Goal: Complete application form: Complete application form

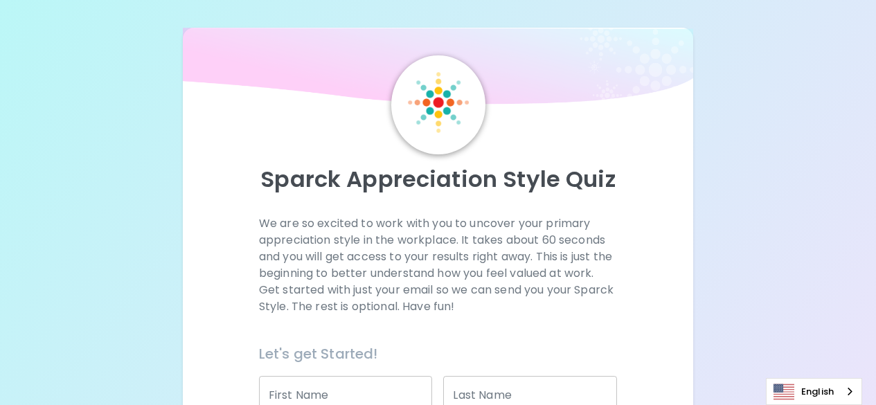
scroll to position [138, 0]
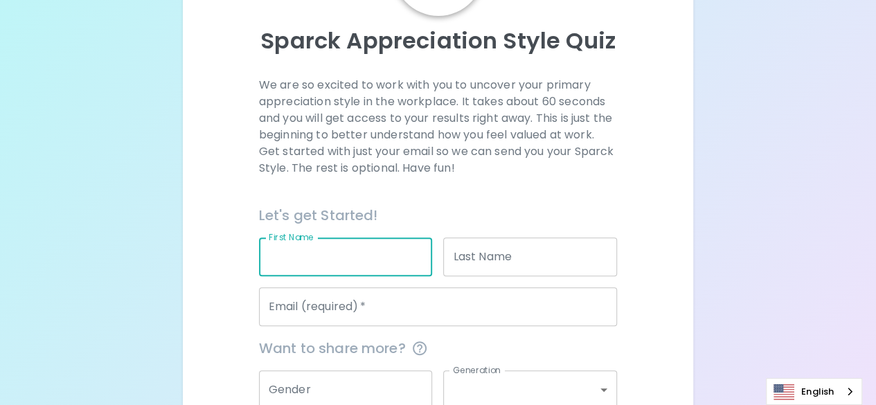
click at [344, 258] on input "First Name" at bounding box center [346, 256] width 174 height 39
type input "Jutatip"
click at [485, 267] on input "Last Name" at bounding box center [530, 256] width 174 height 39
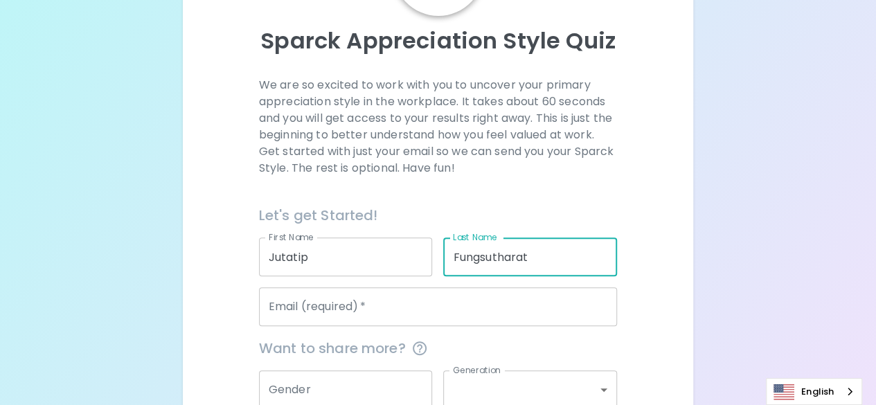
type input "Fungsutharat"
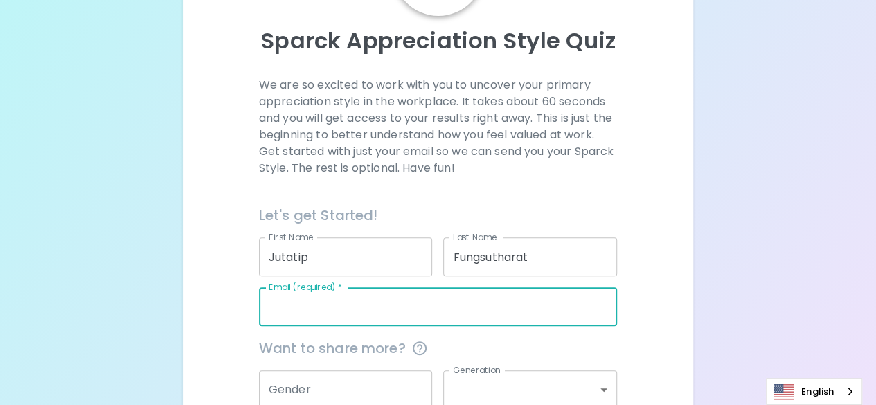
click at [368, 304] on input "Email (required)   *" at bounding box center [438, 306] width 358 height 39
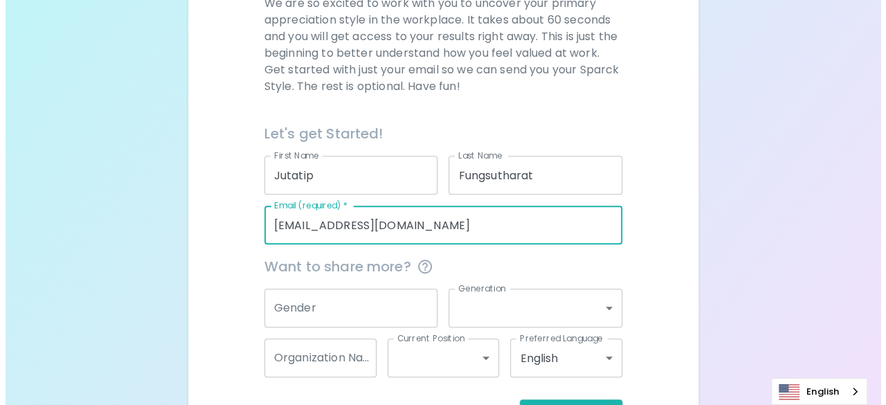
scroll to position [271, 0]
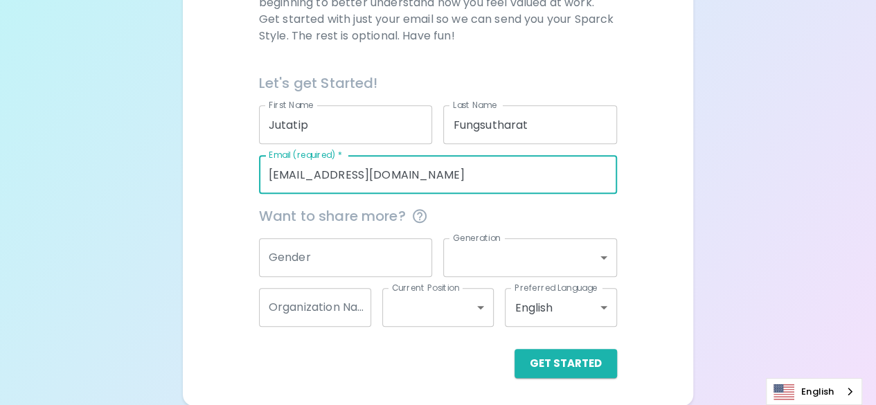
type input "[EMAIL_ADDRESS][DOMAIN_NAME]"
click at [399, 253] on input "Gender" at bounding box center [346, 257] width 174 height 39
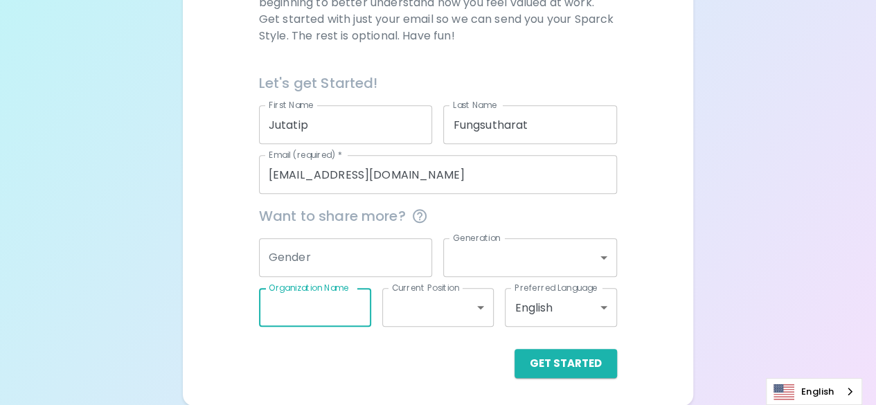
click at [359, 307] on input "Organization Name" at bounding box center [315, 307] width 112 height 39
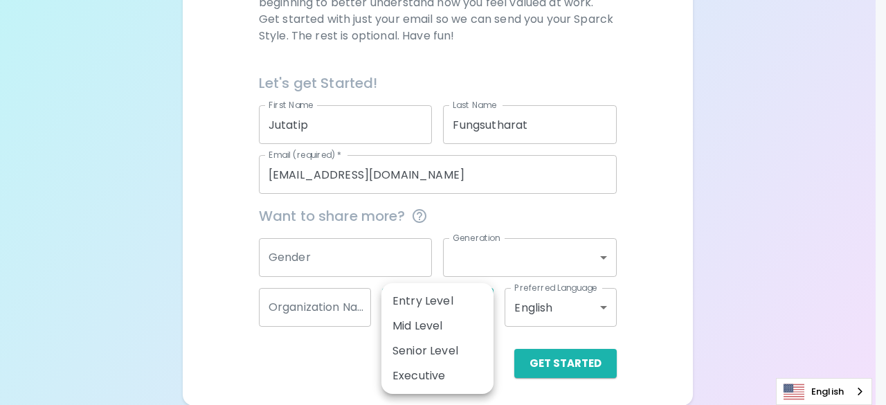
click at [438, 302] on body "Sparck Appreciation Style Quiz We are so excited to work with you to uncover yo…" at bounding box center [443, 67] width 886 height 676
click at [433, 305] on li "Entry Level" at bounding box center [437, 301] width 112 height 25
type input "entry_level"
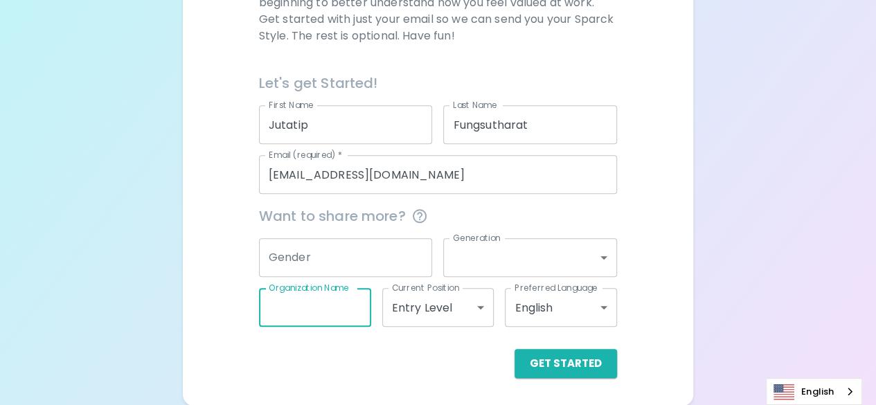
click at [353, 311] on input "Organization Name" at bounding box center [315, 307] width 112 height 39
type input "Materials"
click at [334, 261] on input "Gender" at bounding box center [346, 257] width 174 height 39
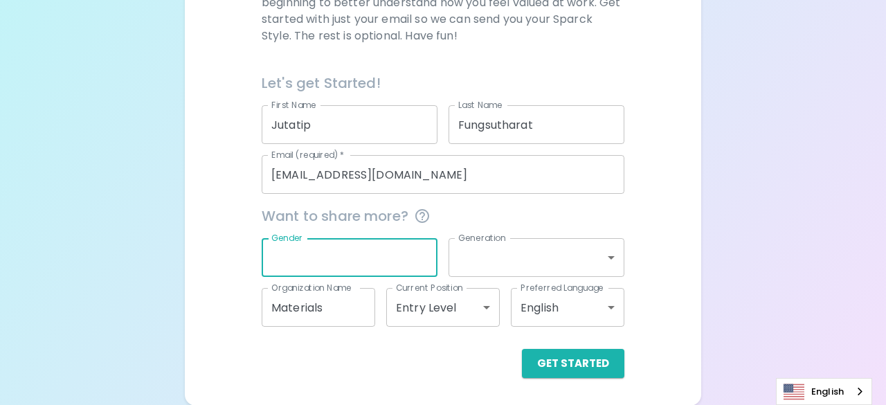
click at [603, 262] on body "Sparck Appreciation Style Quiz We are so excited to work with you to uncover yo…" at bounding box center [443, 67] width 886 height 676
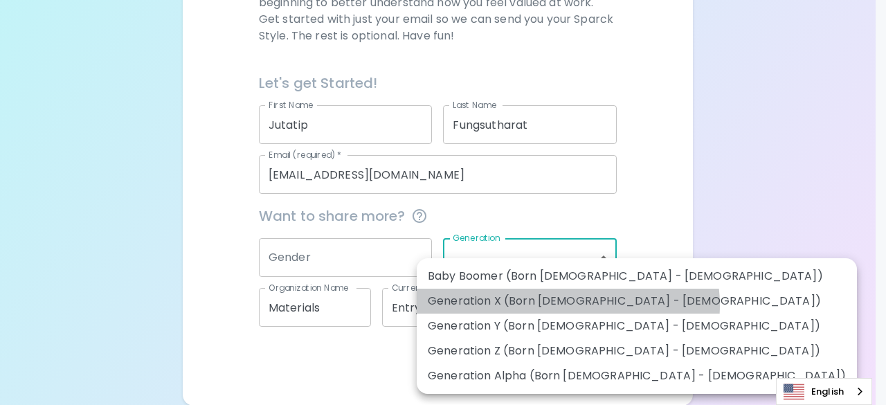
click at [568, 305] on li "Generation X (Born [DEMOGRAPHIC_DATA] - [DEMOGRAPHIC_DATA])" at bounding box center [637, 301] width 440 height 25
type input "generation_x"
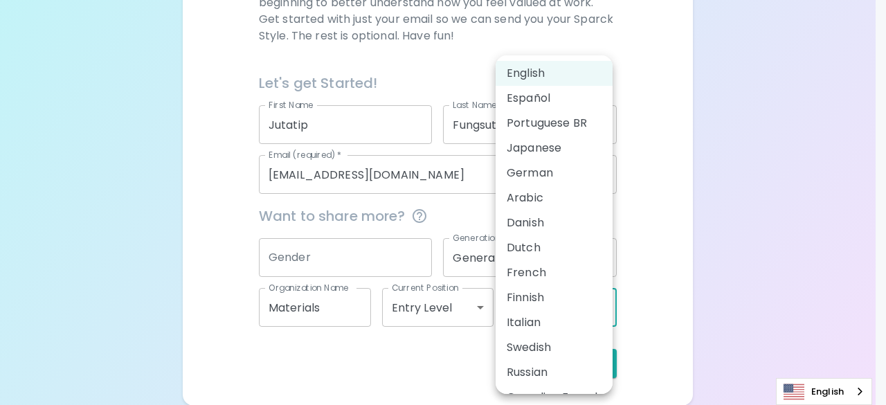
click at [599, 312] on body "Sparck Appreciation Style Quiz We are so excited to work with you to uncover yo…" at bounding box center [443, 67] width 886 height 676
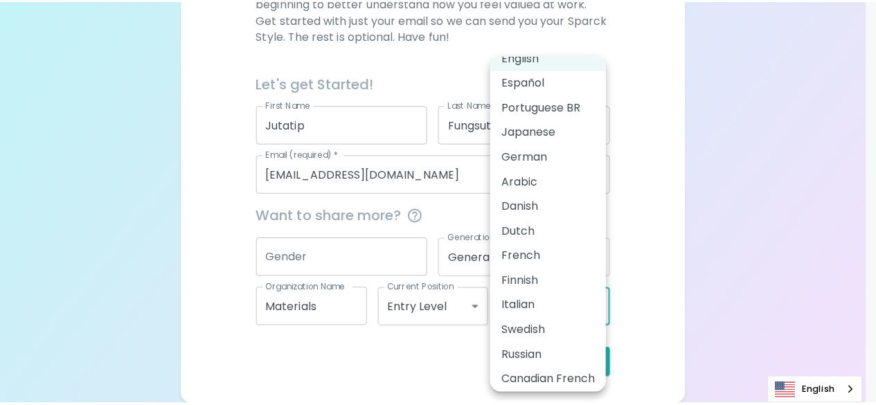
scroll to position [0, 0]
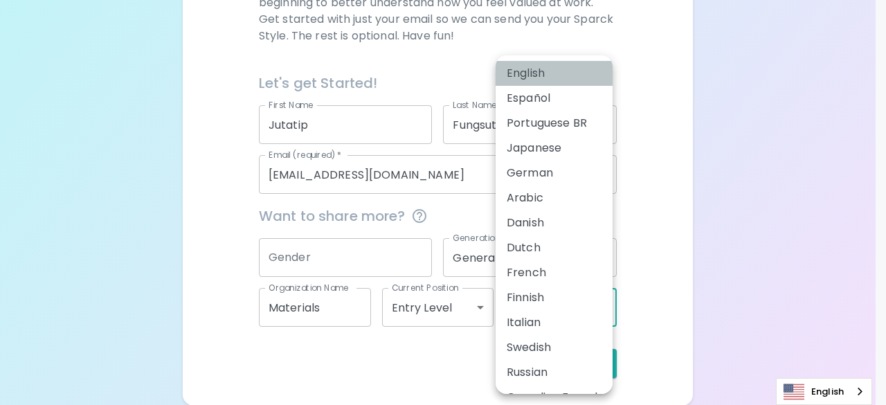
click at [580, 73] on li "English" at bounding box center [554, 73] width 117 height 25
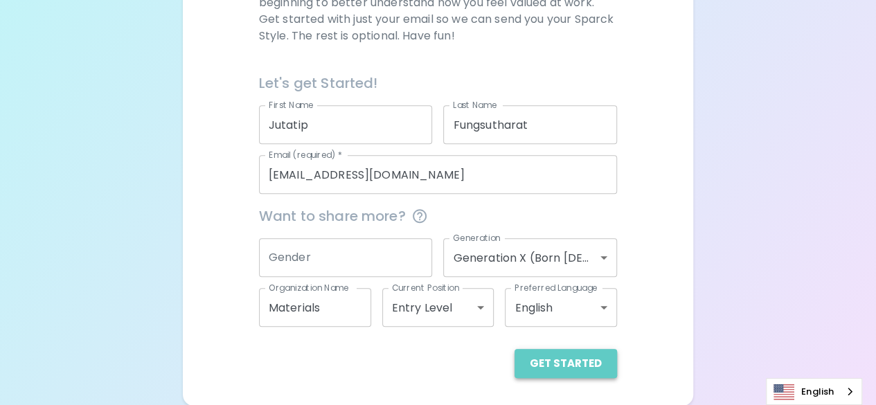
click at [579, 368] on button "Get Started" at bounding box center [565, 363] width 102 height 29
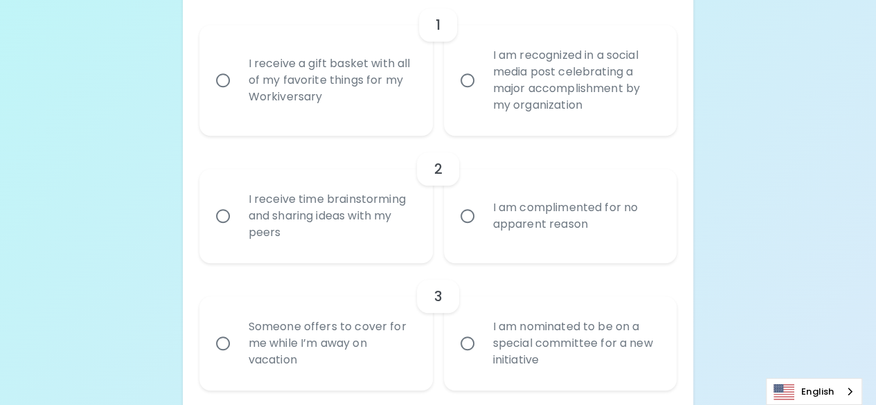
scroll to position [409, 0]
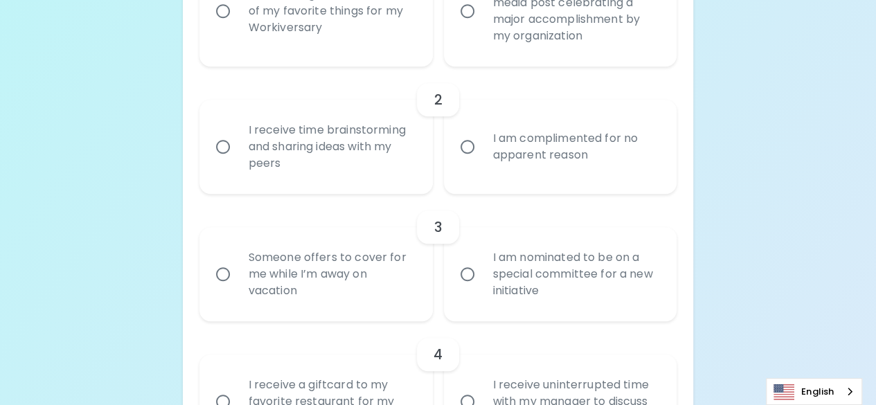
click at [462, 276] on input "I am nominated to be on a special committee for a new initiative" at bounding box center [467, 274] width 29 height 29
radio input "true"
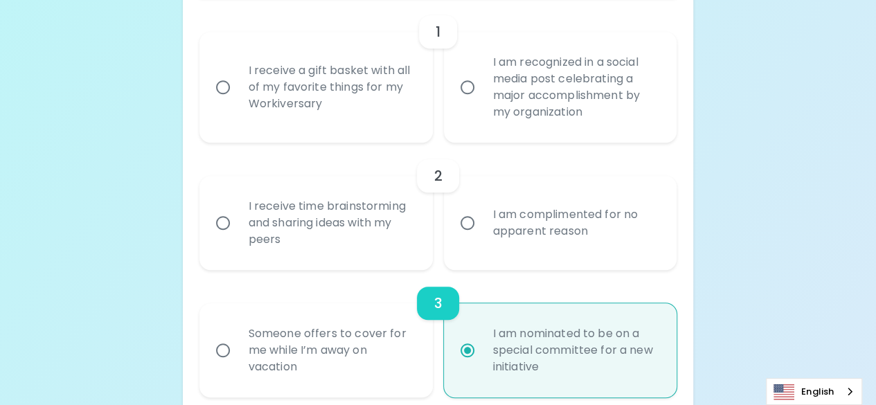
scroll to position [243, 0]
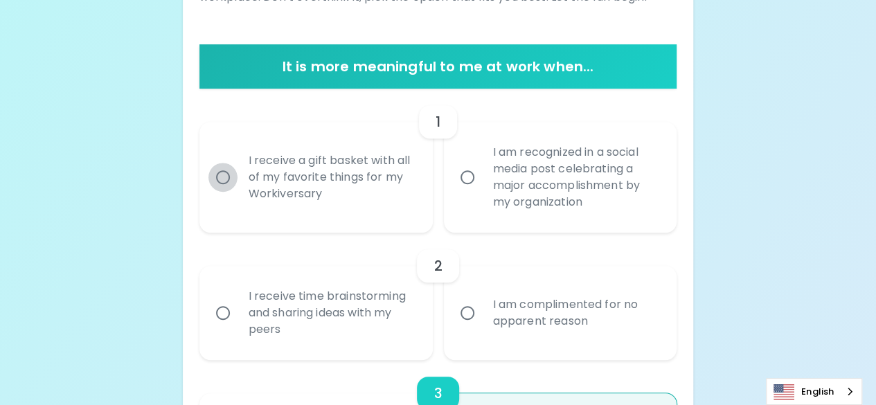
click at [220, 177] on input "I receive a gift basket with all of my favorite things for my Workiversary" at bounding box center [222, 177] width 29 height 29
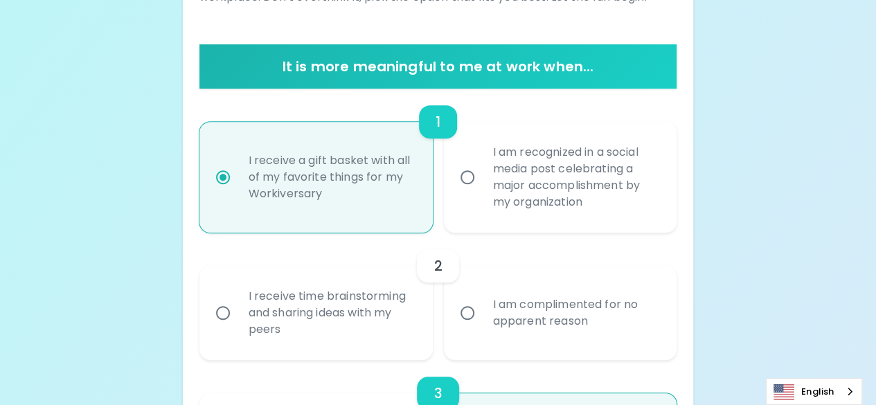
scroll to position [354, 0]
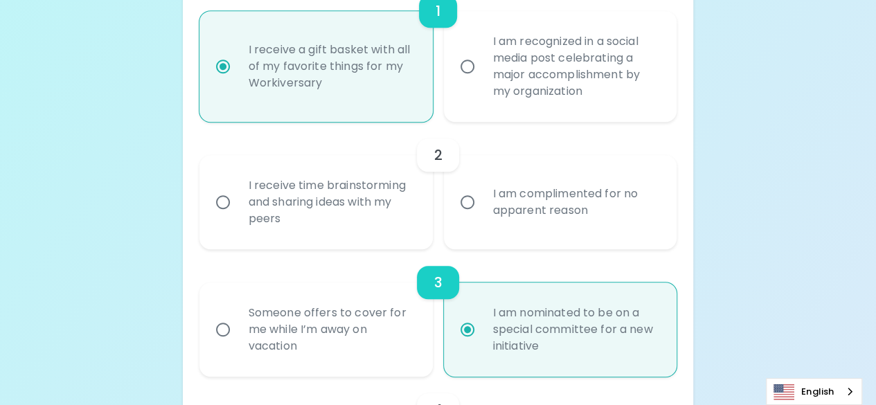
radio input "true"
click at [226, 197] on input "I receive time brainstorming and sharing ideas with my peers" at bounding box center [222, 202] width 29 height 29
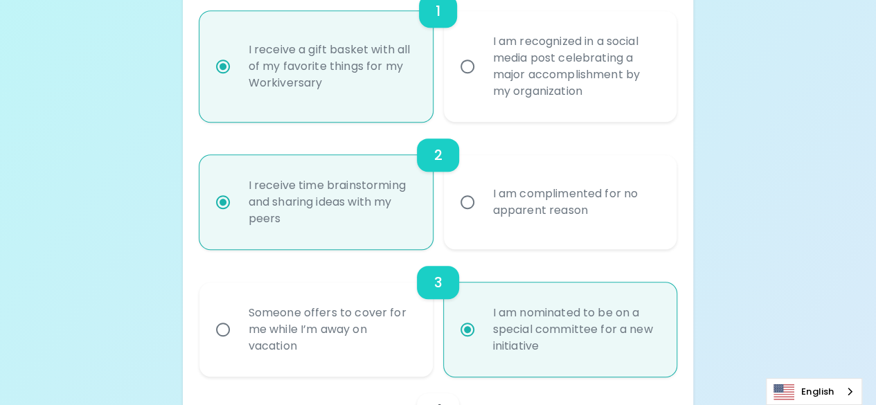
radio input "false"
radio input "true"
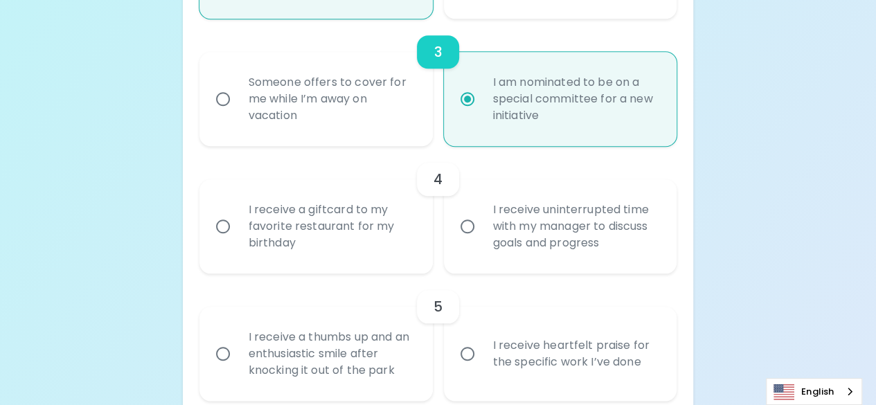
scroll to position [603, 0]
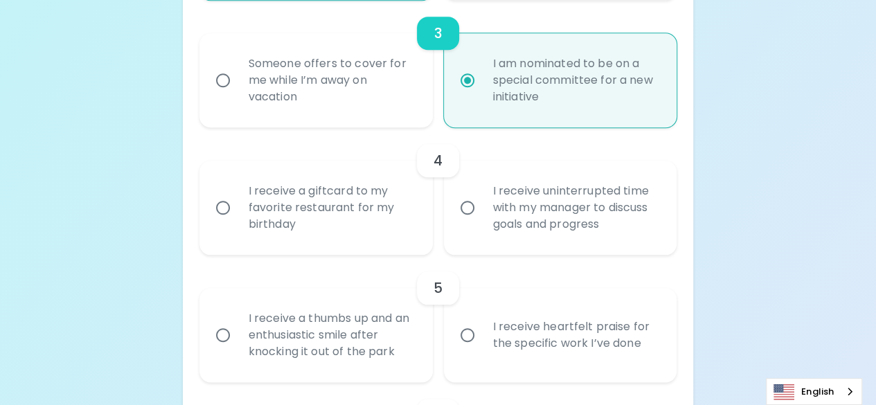
radio input "true"
click at [222, 207] on input "I receive a giftcard to my favorite restaurant for my birthday" at bounding box center [222, 207] width 29 height 29
radio input "false"
radio input "true"
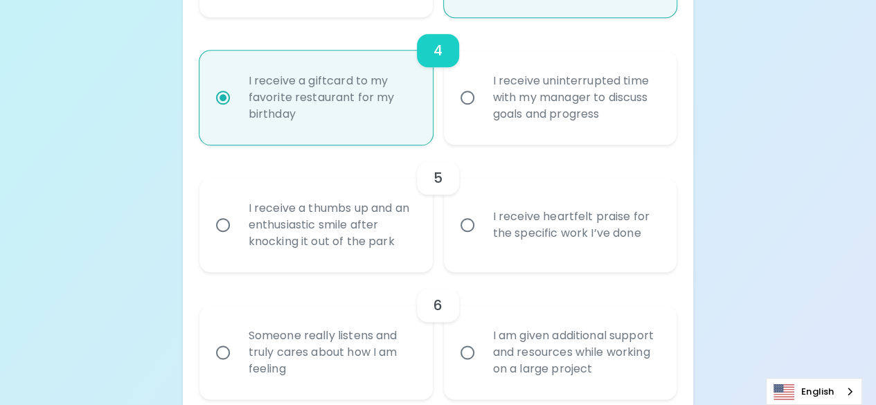
scroll to position [714, 0]
radio input "true"
click at [464, 224] on input "I receive heartfelt praise for the specific work I’ve done" at bounding box center [467, 224] width 29 height 29
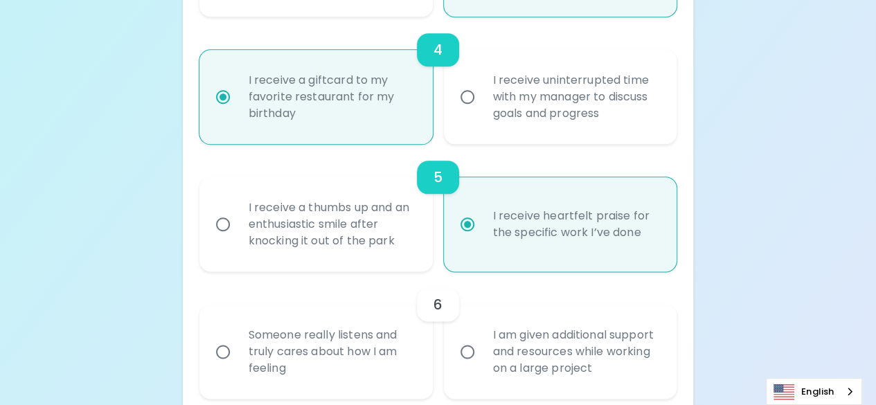
radio input "false"
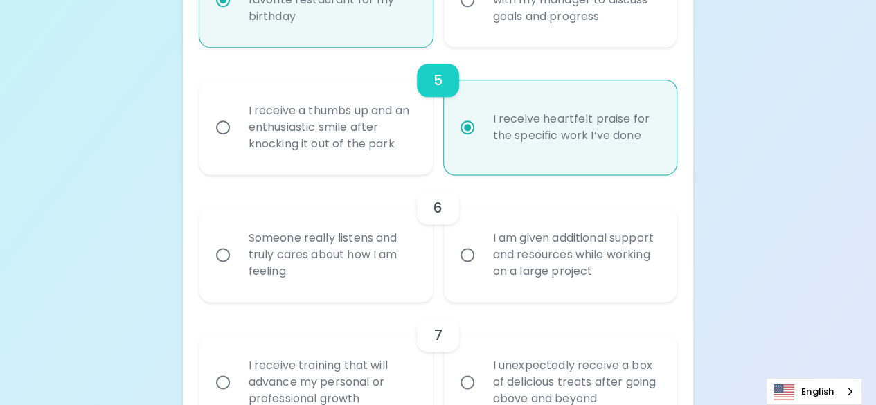
scroll to position [824, 0]
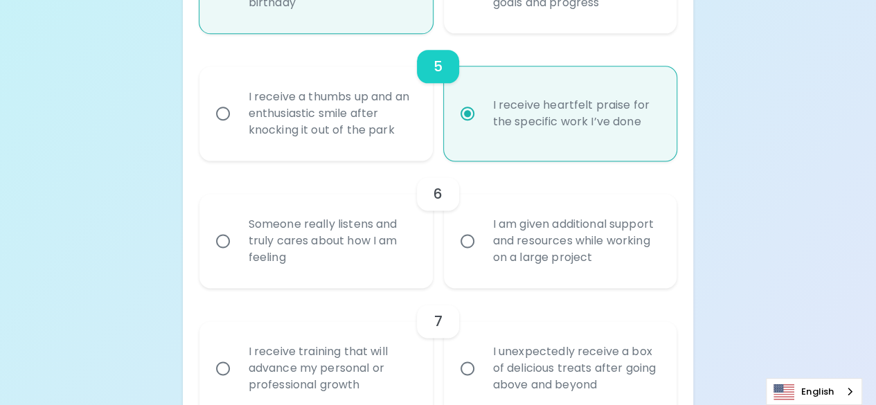
radio input "true"
click at [232, 239] on input "Someone really listens and truly cares about how I am feeling" at bounding box center [222, 240] width 29 height 29
radio input "false"
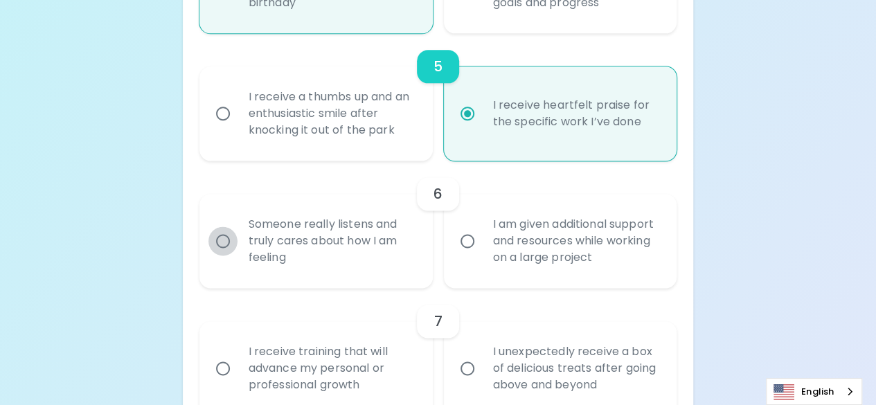
radio input "false"
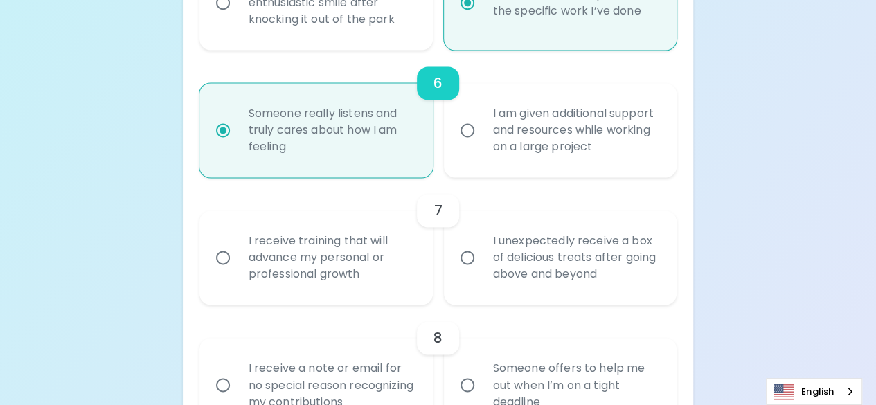
scroll to position [1004, 0]
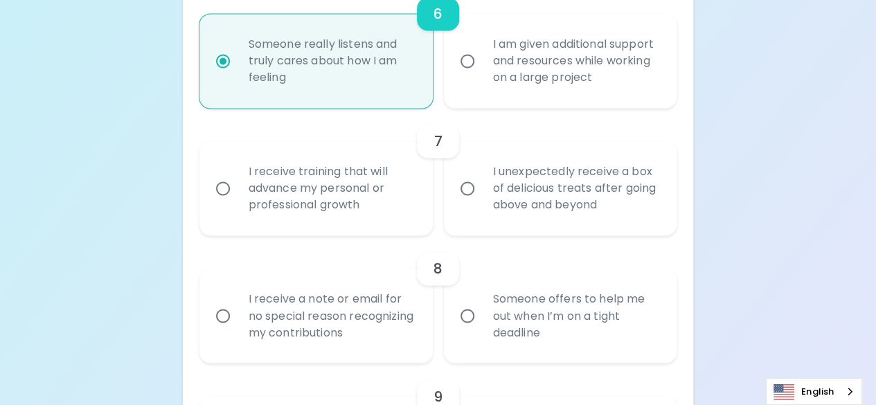
radio input "true"
click at [468, 193] on input "I unexpectedly receive a box of delicious treats after going above and beyond" at bounding box center [467, 188] width 29 height 29
radio input "false"
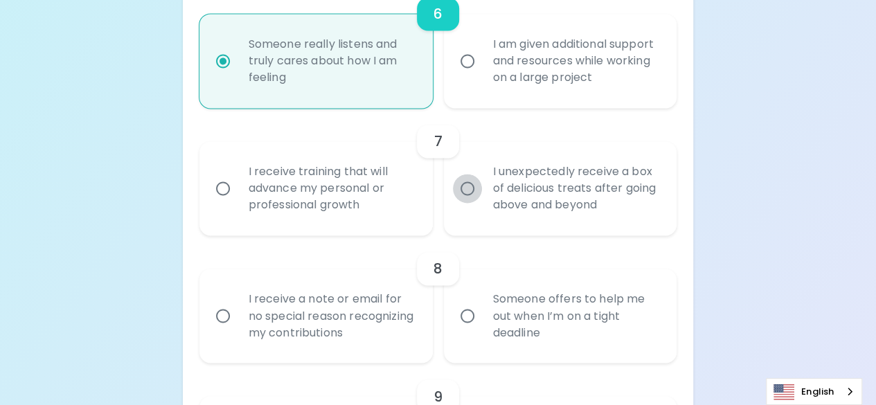
radio input "false"
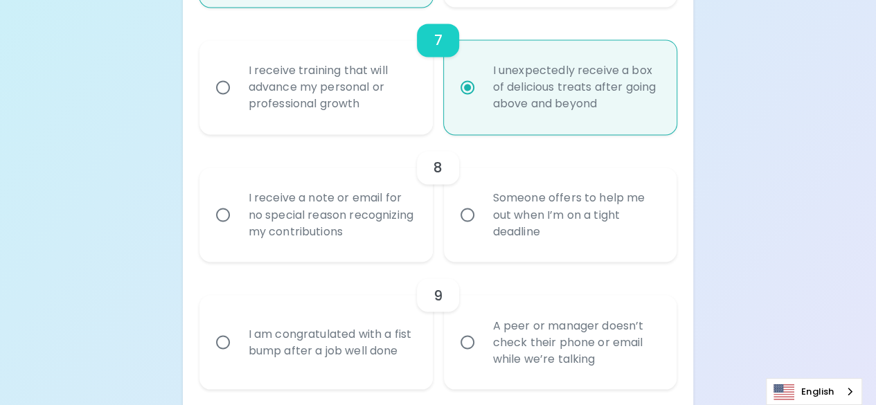
scroll to position [1115, 0]
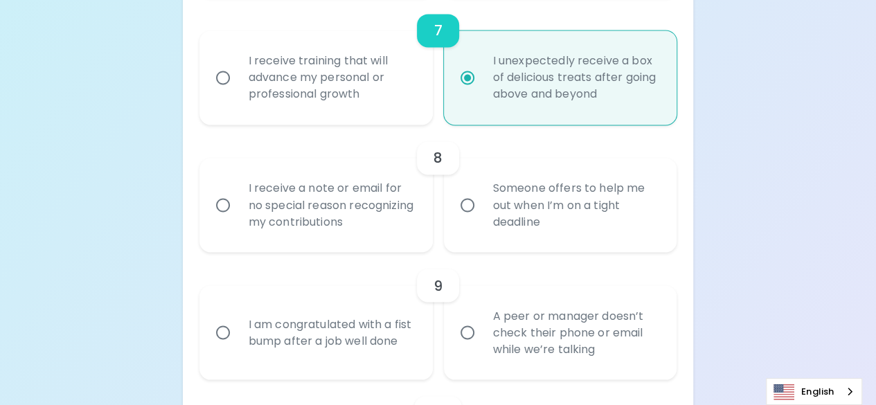
radio input "true"
click at [233, 207] on input "I receive a note or email for no special reason recognizing my contributions" at bounding box center [222, 204] width 29 height 29
radio input "false"
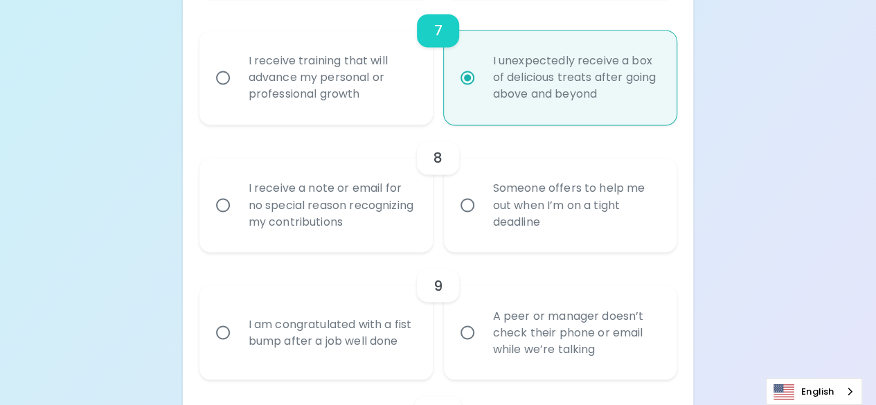
radio input "false"
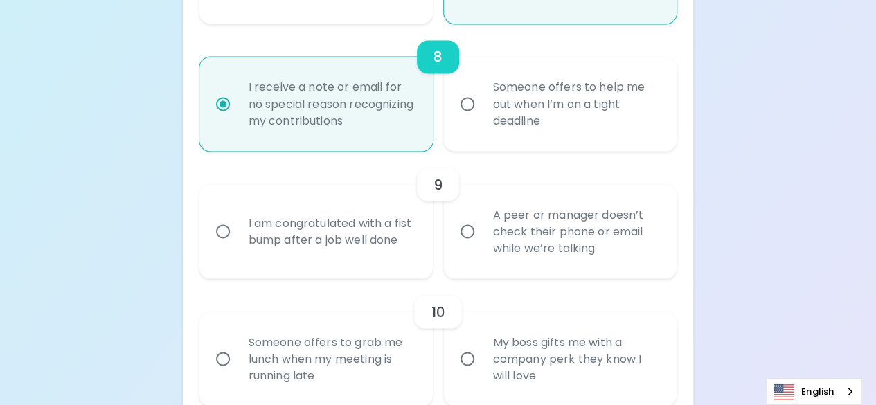
scroll to position [1226, 0]
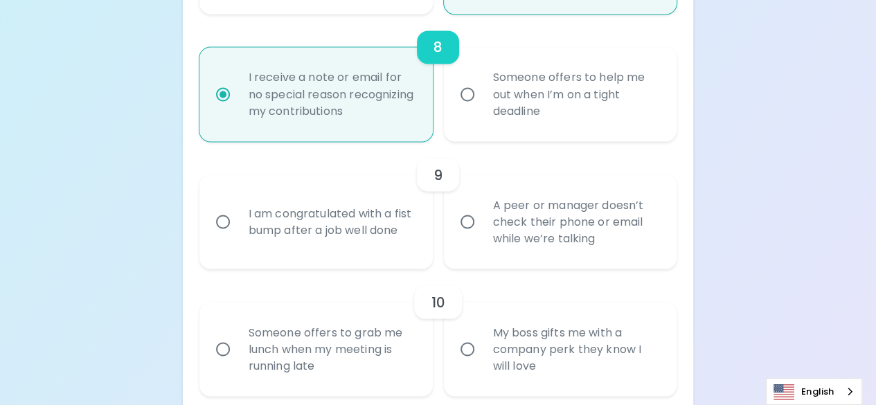
radio input "true"
click at [226, 219] on input "I am congratulated with a fist bump after a job well done" at bounding box center [222, 221] width 29 height 29
radio input "false"
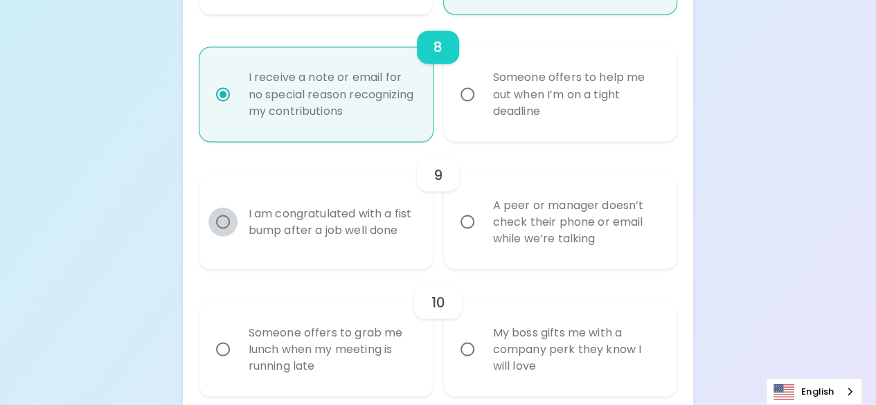
radio input "false"
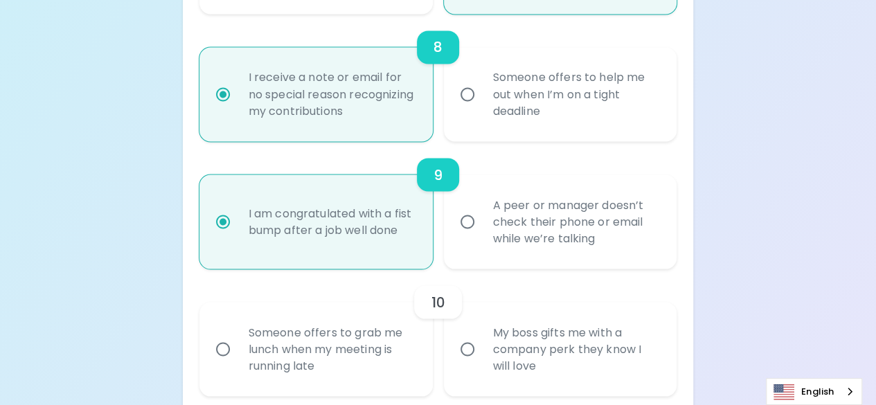
scroll to position [1337, 0]
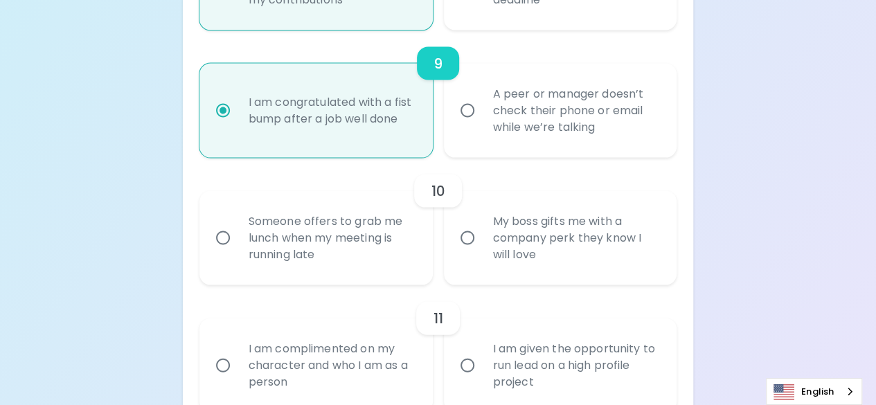
radio input "true"
click at [474, 239] on input "My boss gifts me with a company perk they know I will love" at bounding box center [467, 238] width 29 height 29
radio input "false"
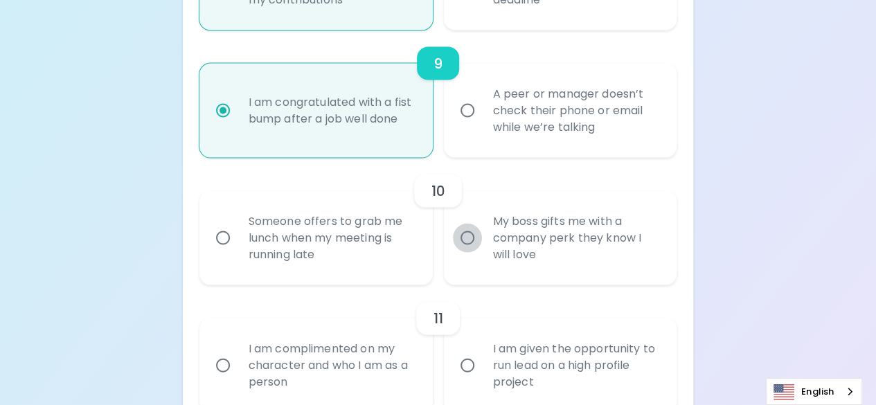
radio input "false"
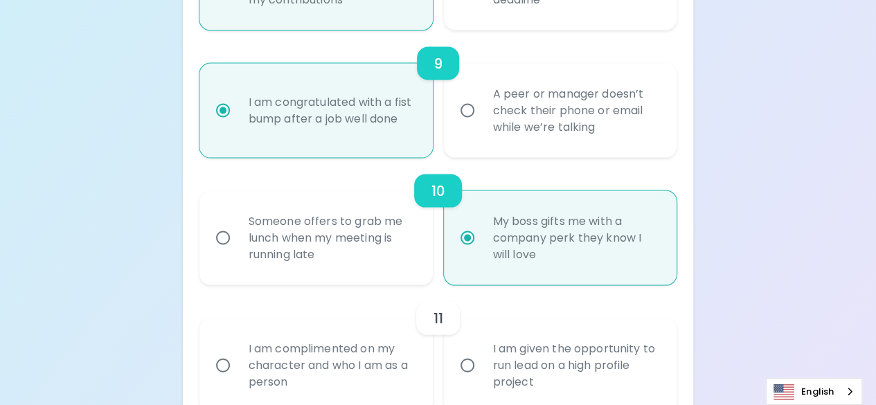
scroll to position [1448, 0]
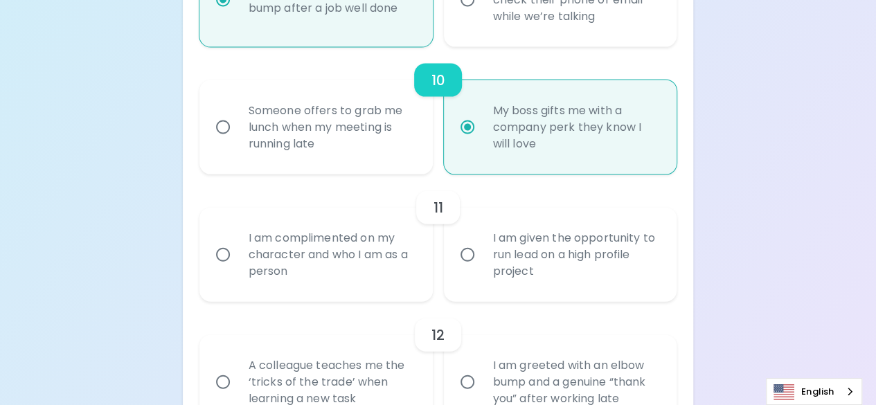
radio input "true"
click at [462, 254] on input "I am given the opportunity to run lead on a high profile project" at bounding box center [467, 254] width 29 height 29
radio input "false"
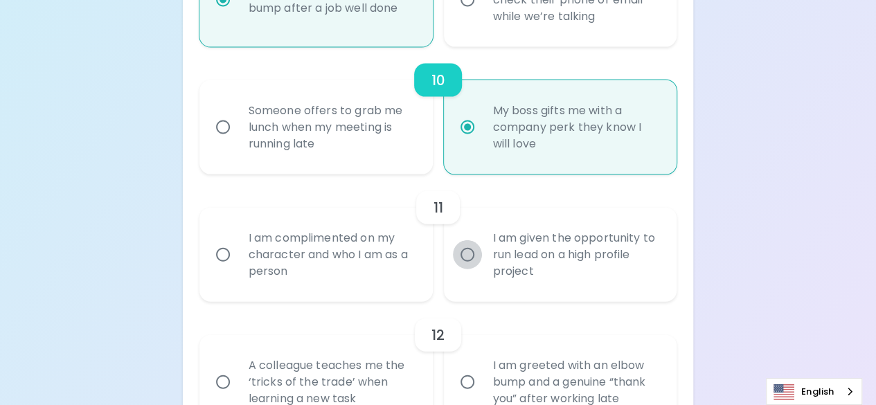
radio input "false"
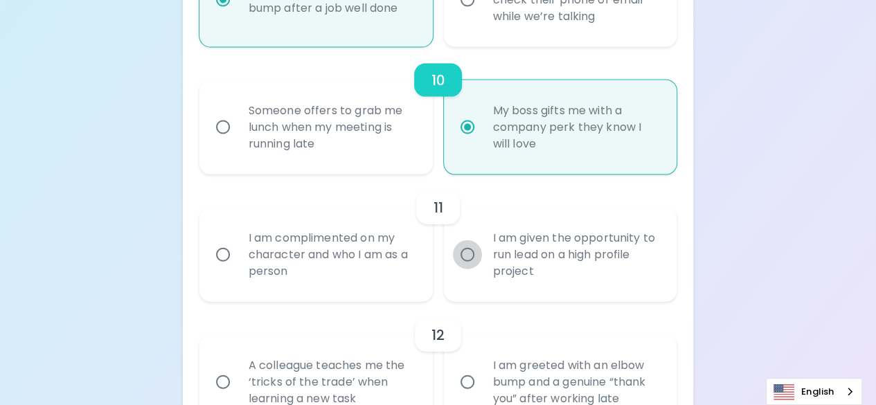
radio input "false"
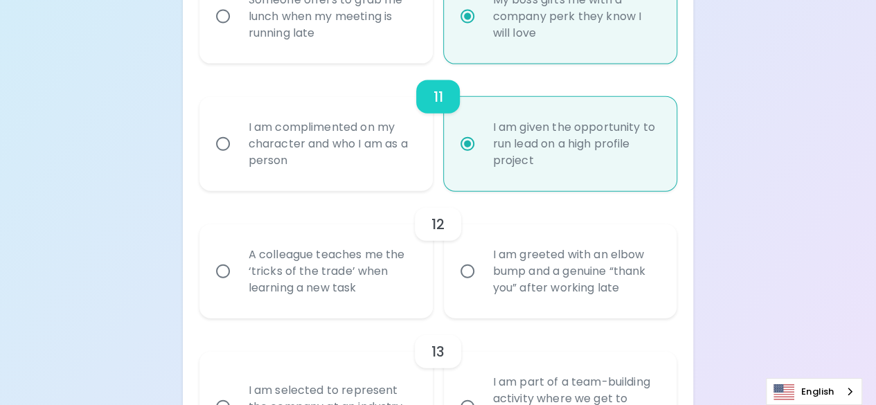
scroll to position [1628, 0]
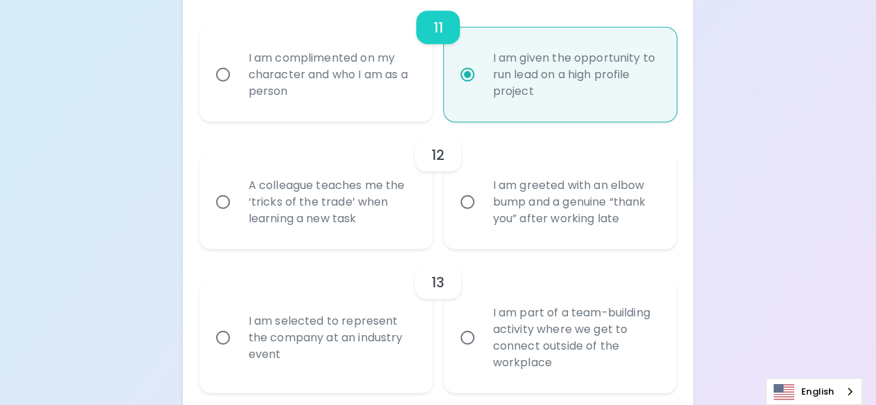
radio input "true"
click at [245, 202] on div "A colleague teaches me the ‘tricks of the trade’ when learning a new task" at bounding box center [331, 202] width 188 height 83
click at [237, 202] on input "A colleague teaches me the ‘tricks of the trade’ when learning a new task" at bounding box center [222, 202] width 29 height 29
radio input "false"
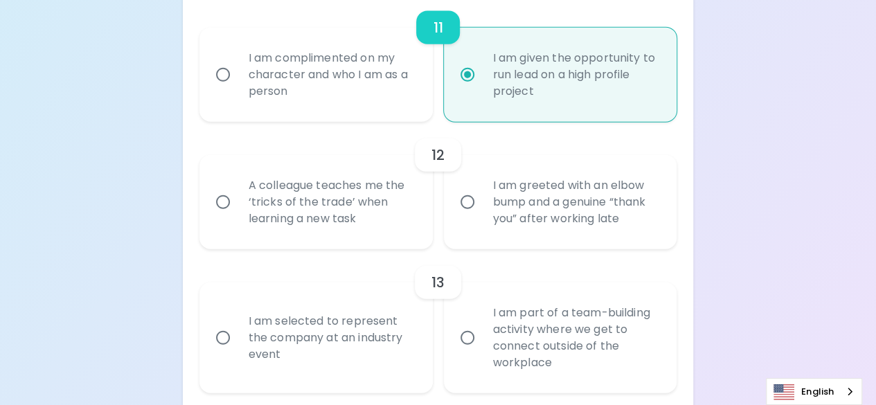
radio input "false"
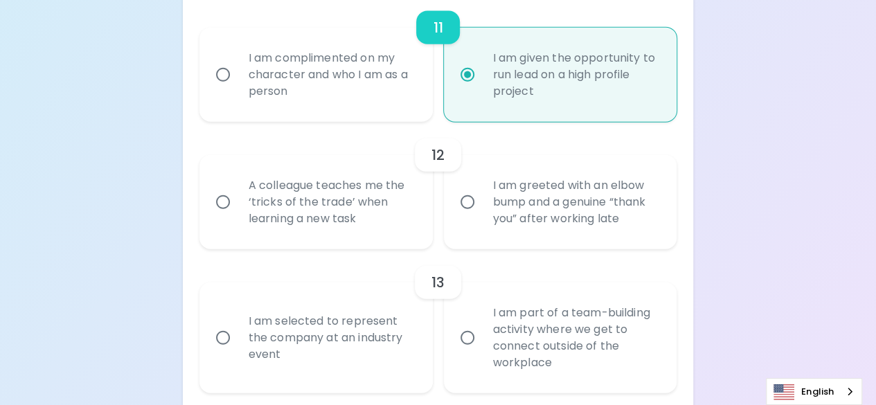
radio input "false"
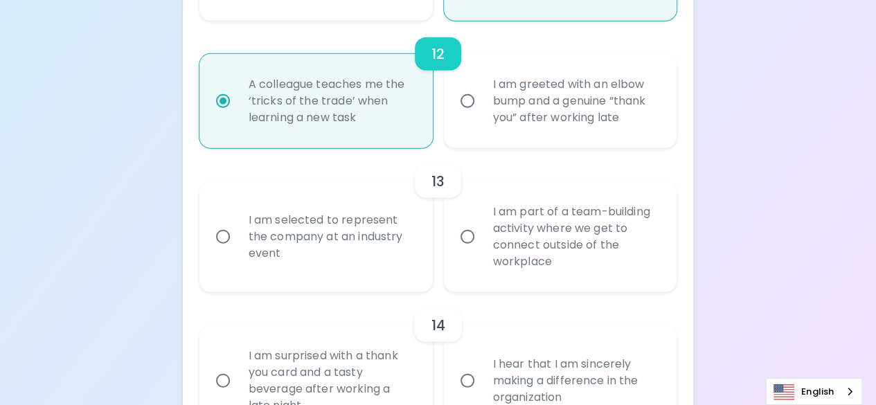
scroll to position [1738, 0]
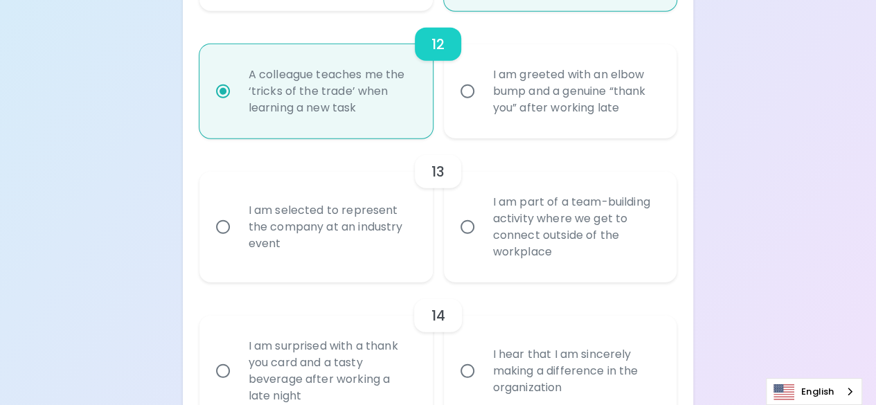
radio input "true"
click at [467, 231] on input "I am part of a team-building activity where we get to connect outside of the wo…" at bounding box center [467, 227] width 29 height 29
radio input "false"
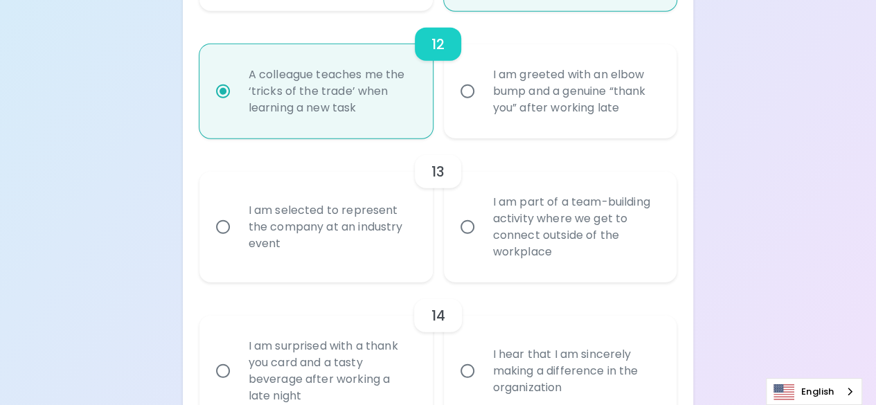
radio input "false"
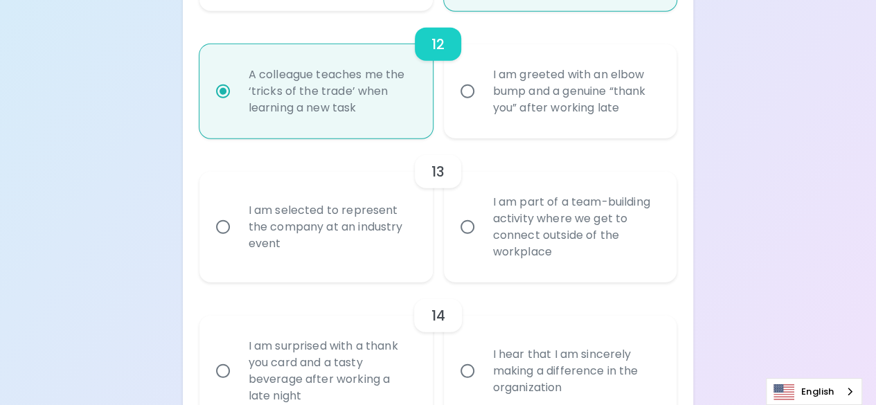
radio input "false"
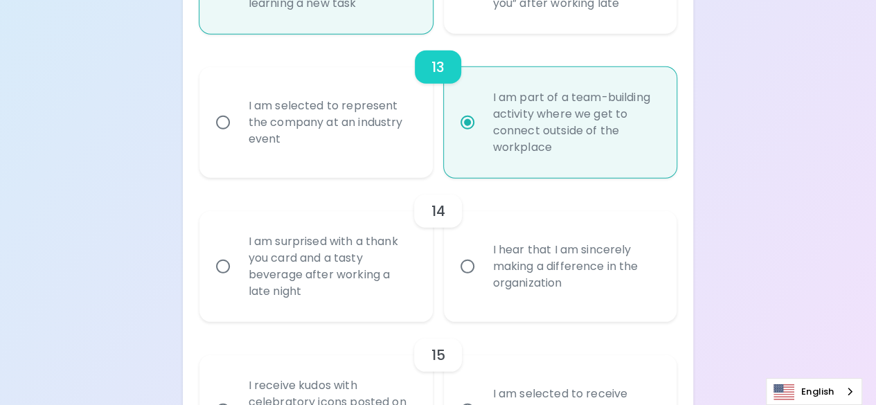
scroll to position [1849, 0]
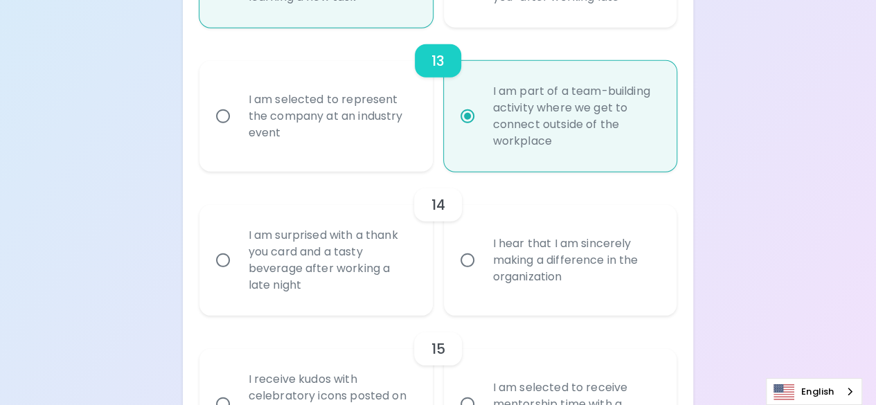
radio input "true"
click at [226, 264] on input "I am surprised with a thank you card and a tasty beverage after working a late …" at bounding box center [222, 260] width 29 height 29
radio input "false"
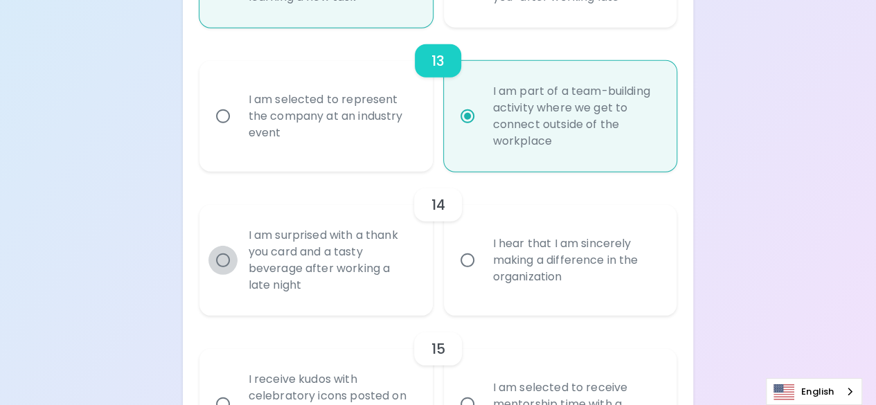
radio input "false"
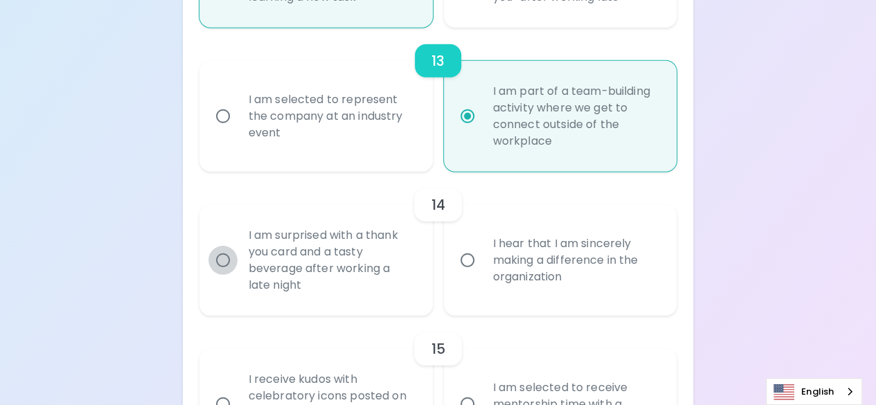
radio input "false"
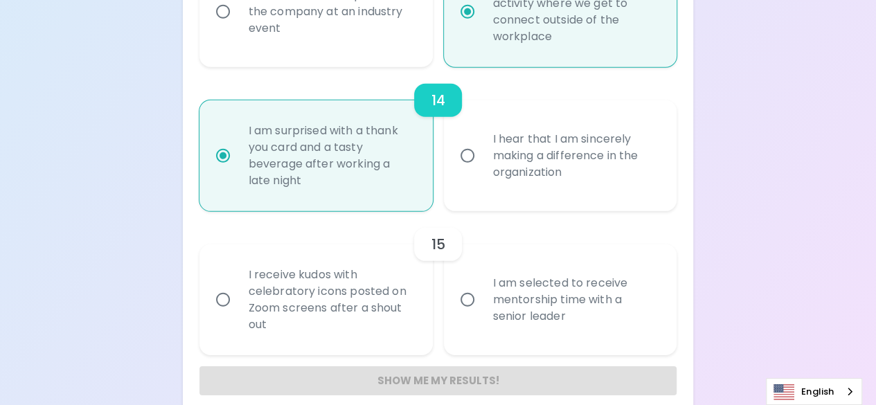
scroll to position [1960, 0]
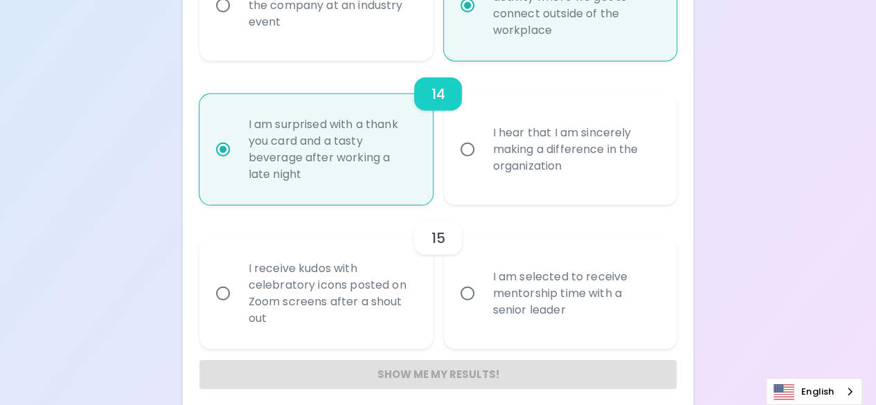
radio input "true"
click at [467, 297] on input "I am selected to receive mentorship time with a senior leader" at bounding box center [467, 293] width 29 height 29
radio input "false"
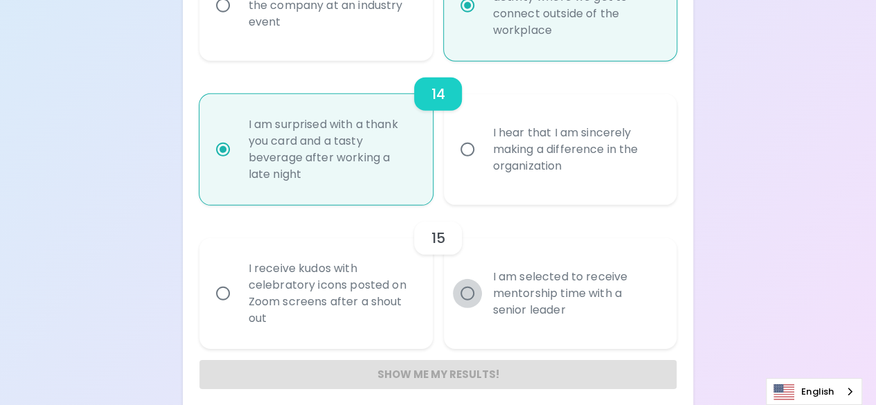
radio input "false"
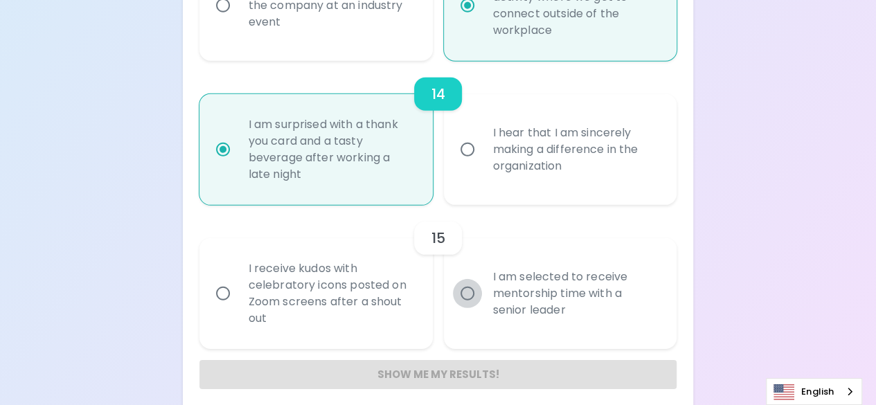
radio input "false"
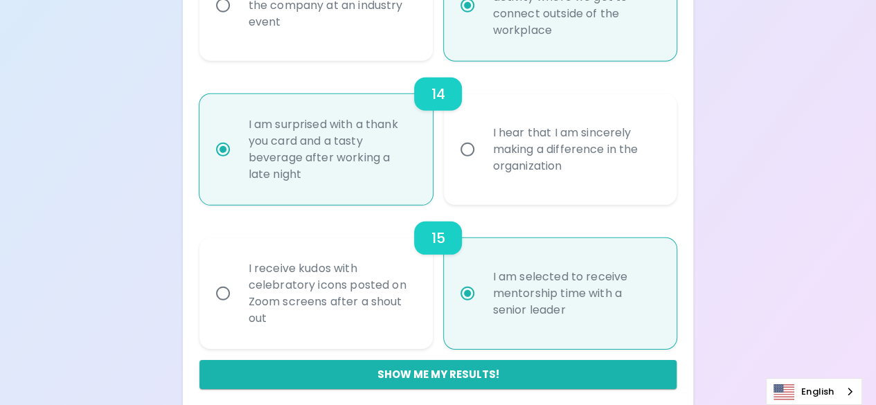
scroll to position [1971, 0]
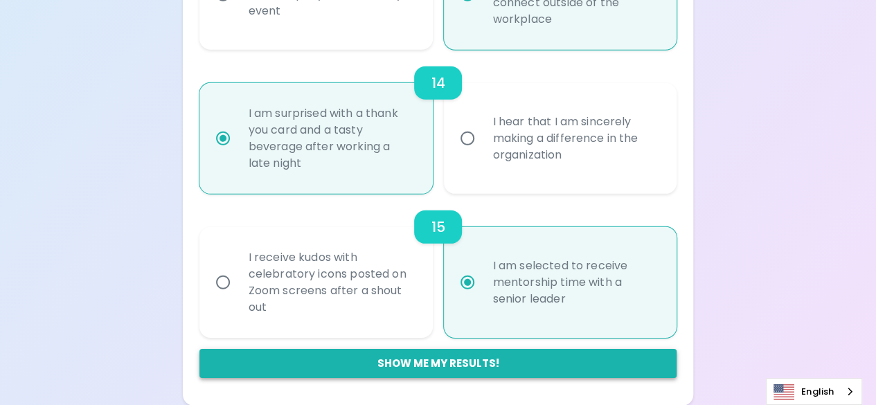
radio input "true"
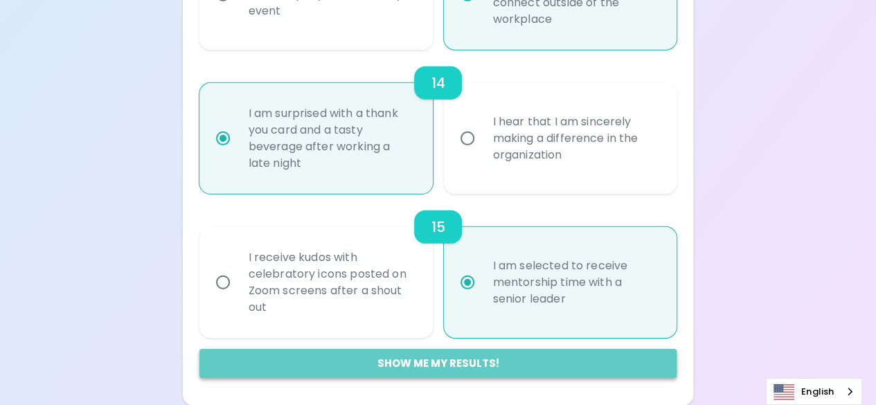
click at [460, 362] on button "Show me my results!" at bounding box center [438, 363] width 478 height 29
radio input "false"
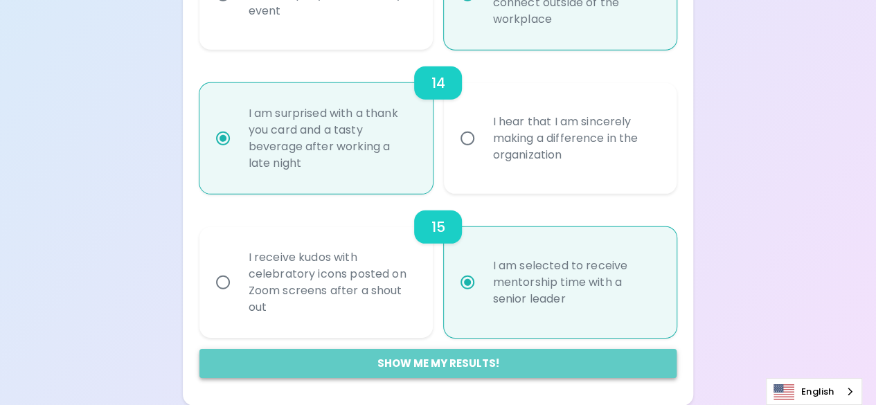
radio input "false"
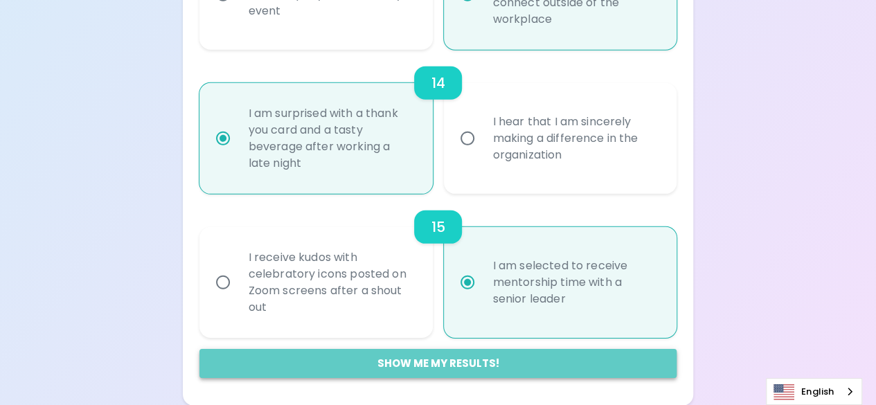
radio input "false"
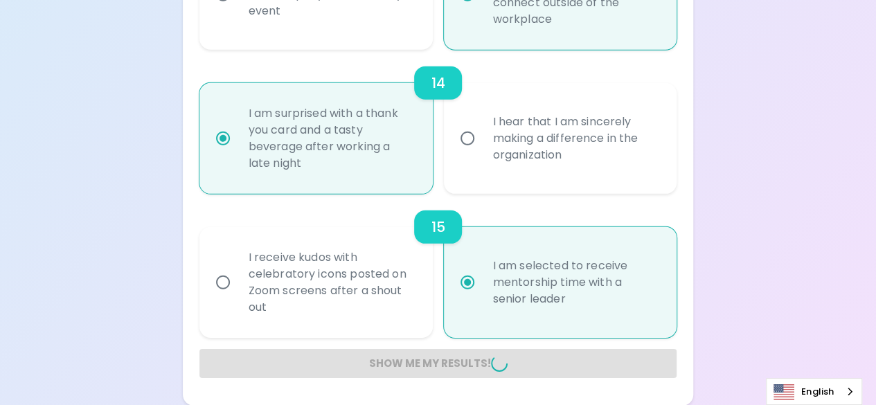
radio input "false"
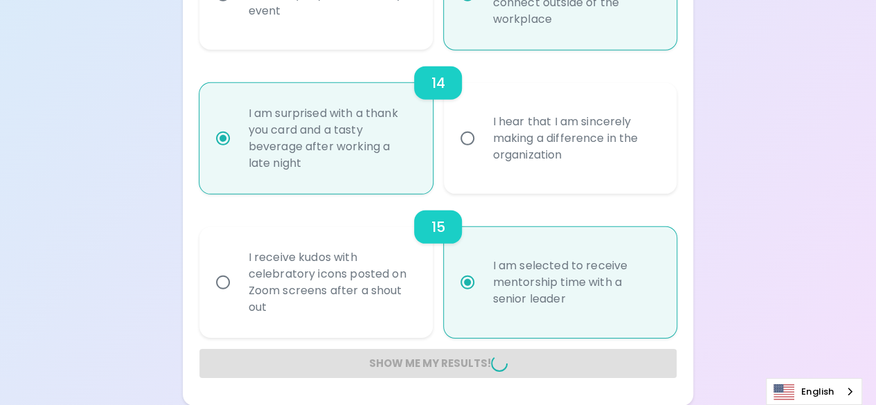
radio input "false"
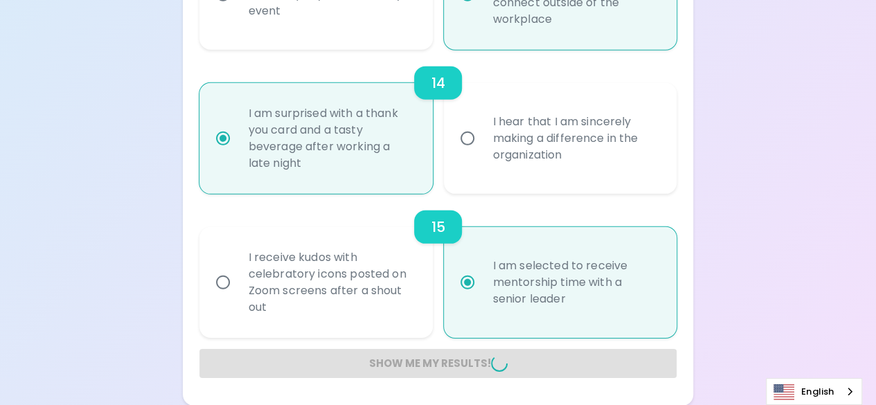
radio input "false"
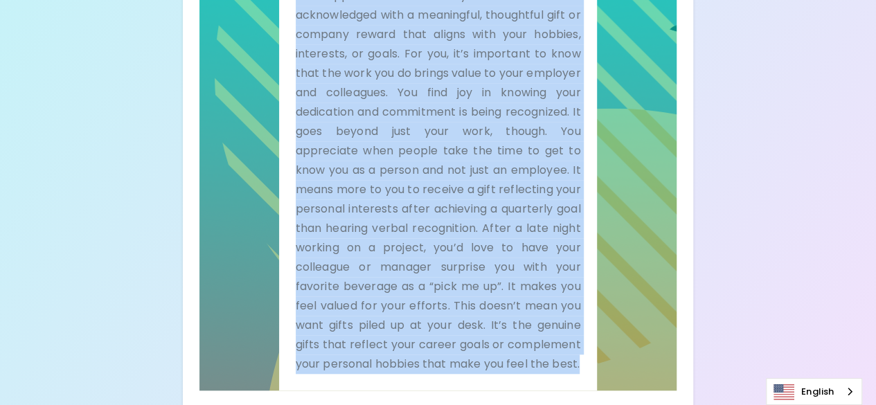
scroll to position [467, 0]
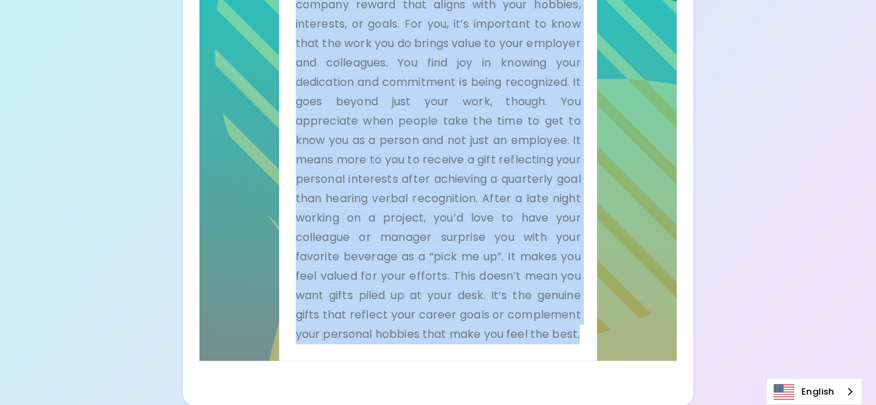
drag, startPoint x: 295, startPoint y: 82, endPoint x: 466, endPoint y: 408, distance: 367.6
copy p "You appreciate it when your hard work is acknowledged with a meaningful, though…"
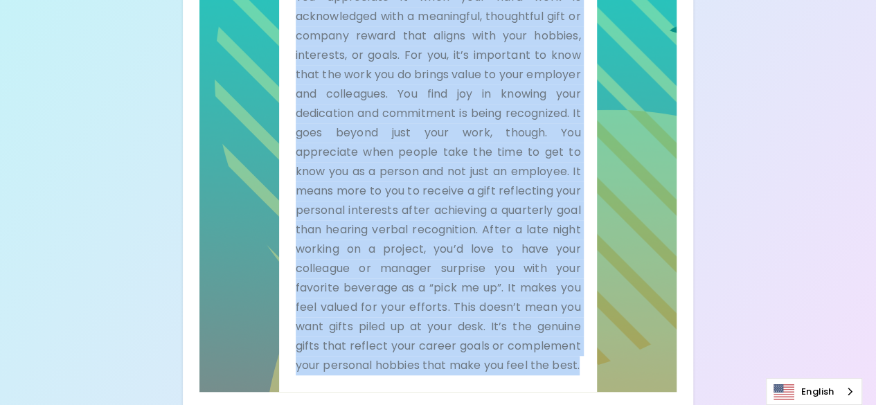
scroll to position [397, 0]
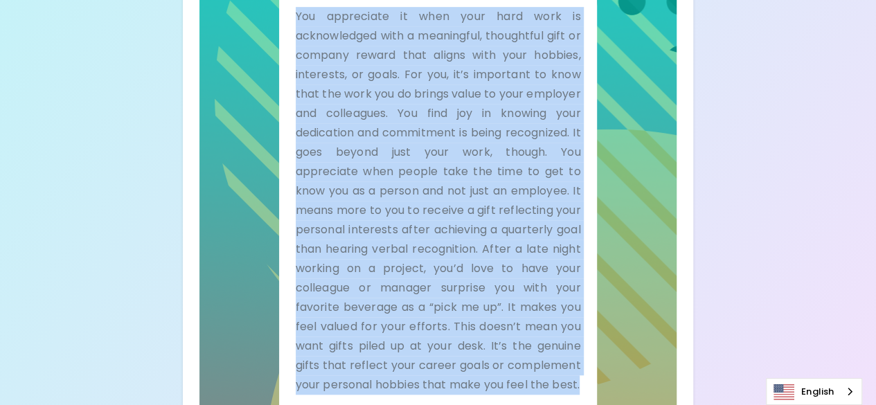
click at [738, 164] on div "Your Sparck Appreciation Style Results Check your email for the full results! D…" at bounding box center [438, 29] width 876 height 853
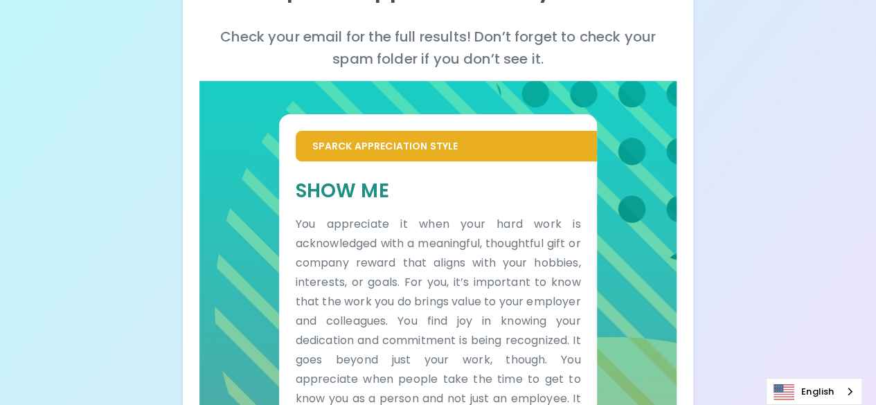
click at [619, 179] on div "Sparck Appreciation Style Show Me You appreciate it when your hard work is ackn…" at bounding box center [438, 350] width 478 height 538
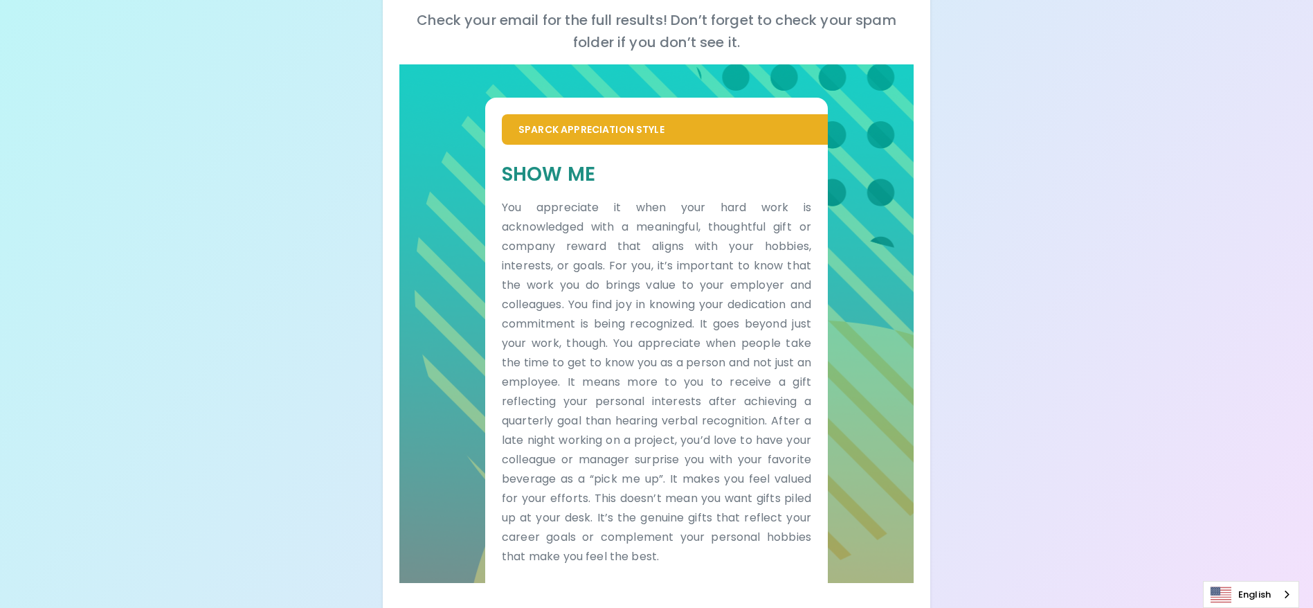
scroll to position [226, 0]
